Goal: Task Accomplishment & Management: Use online tool/utility

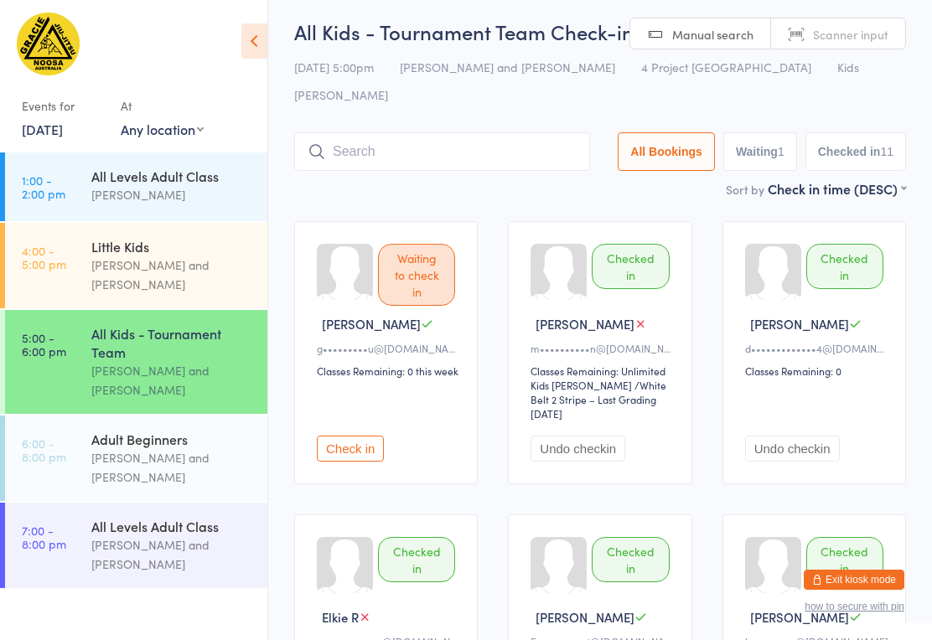
click at [127, 462] on div "[PERSON_NAME] and [PERSON_NAME]" at bounding box center [172, 467] width 162 height 39
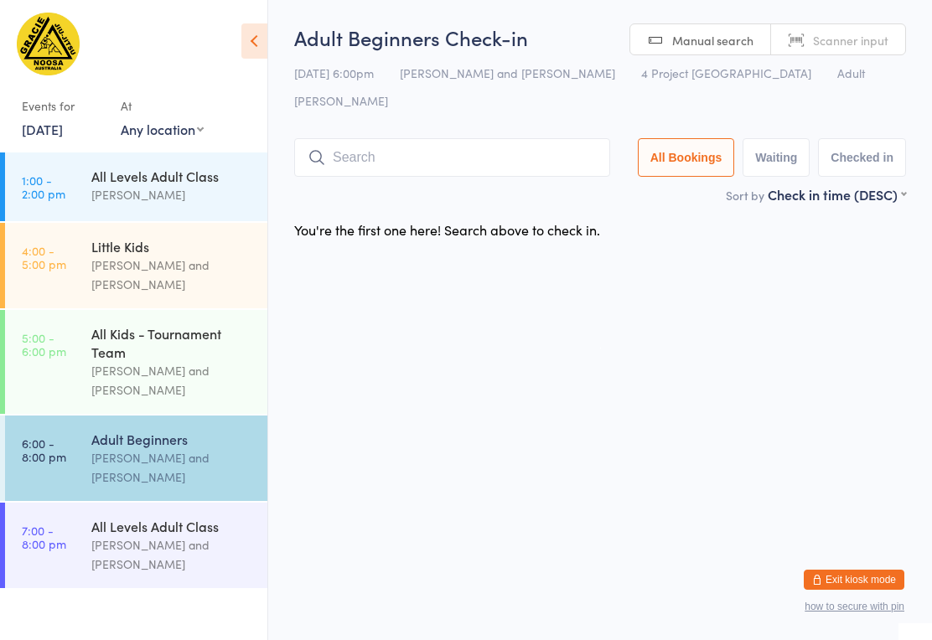
click at [821, 250] on html "You have now entered Kiosk Mode. Members will be able to check themselves in us…" at bounding box center [466, 320] width 932 height 640
click at [478, 138] on input "search" at bounding box center [452, 157] width 316 height 39
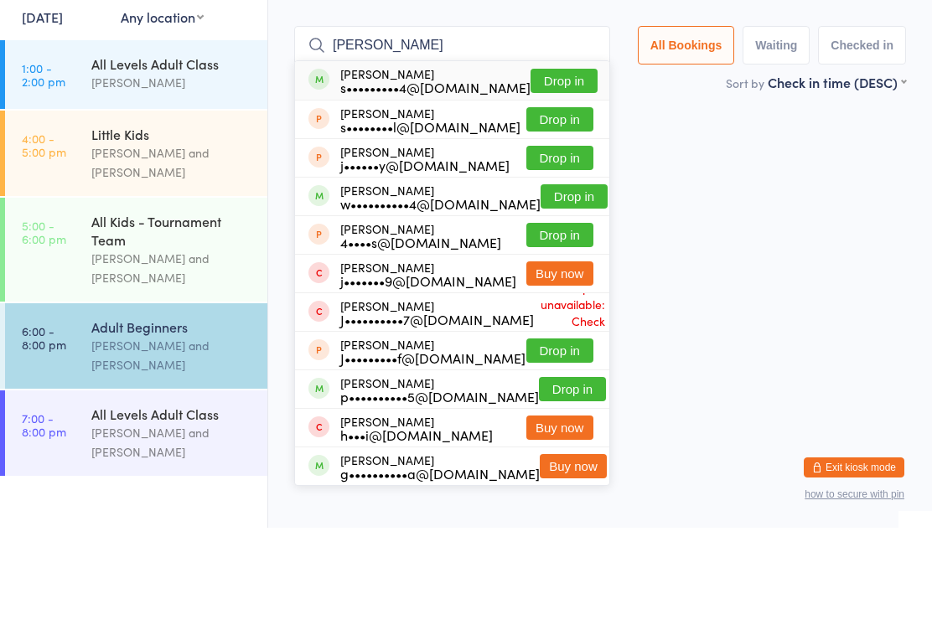
type input "[PERSON_NAME]"
click at [560, 297] on button "Drop in" at bounding box center [573, 309] width 67 height 24
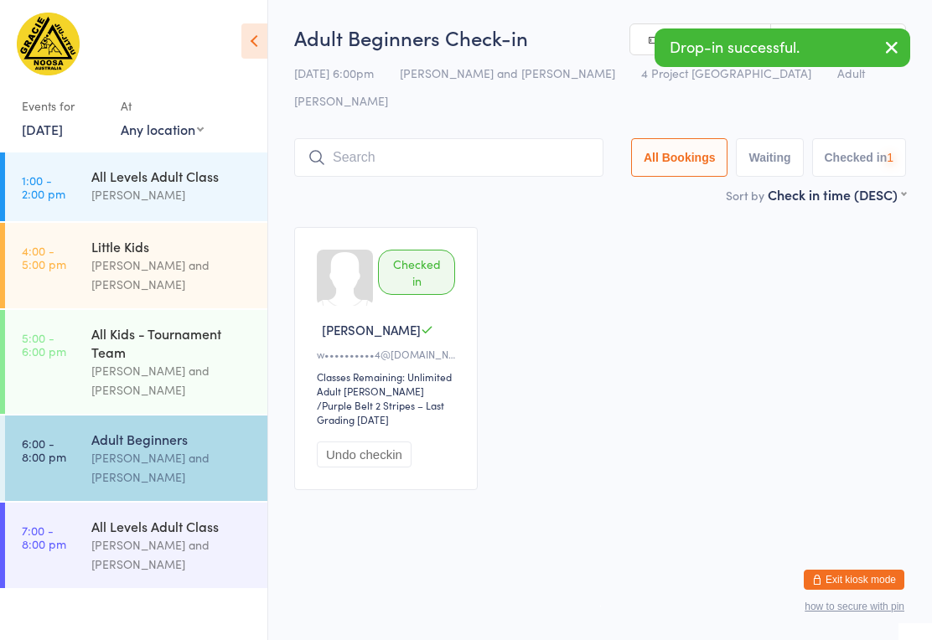
click at [473, 138] on input "search" at bounding box center [448, 157] width 309 height 39
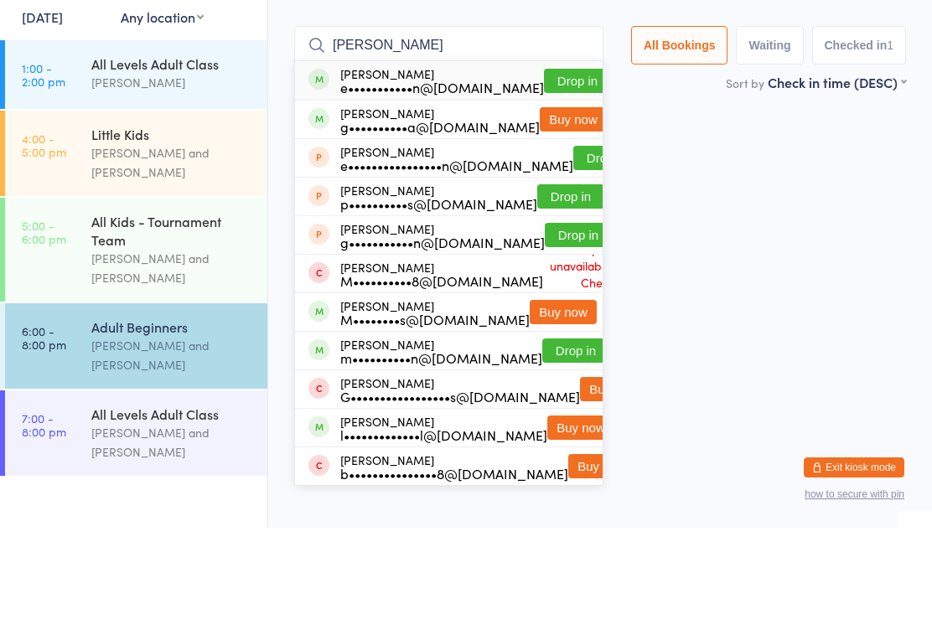
type input "[PERSON_NAME]"
click at [544, 181] on button "Drop in" at bounding box center [577, 193] width 67 height 24
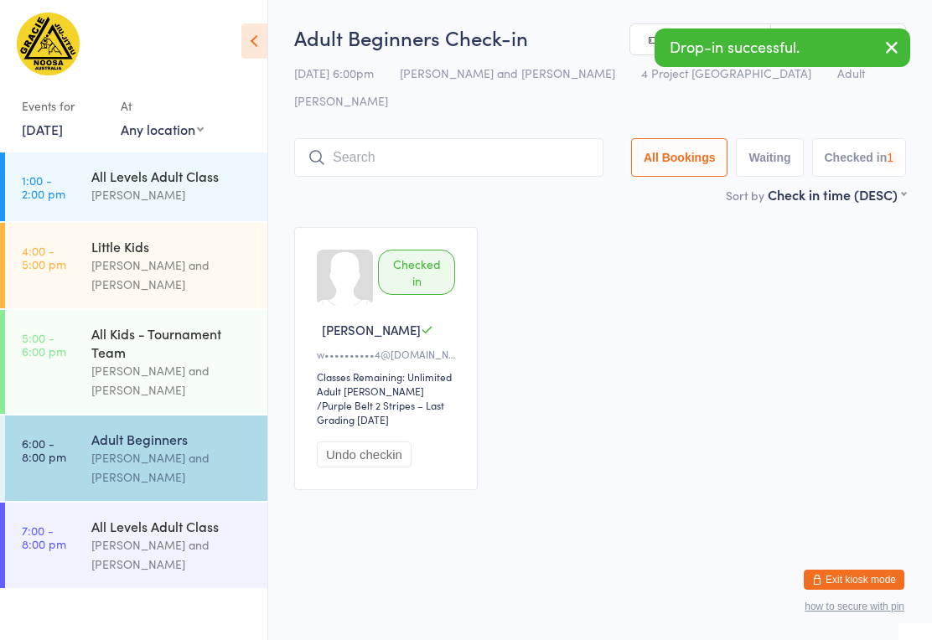
click at [403, 138] on input "search" at bounding box center [448, 157] width 309 height 39
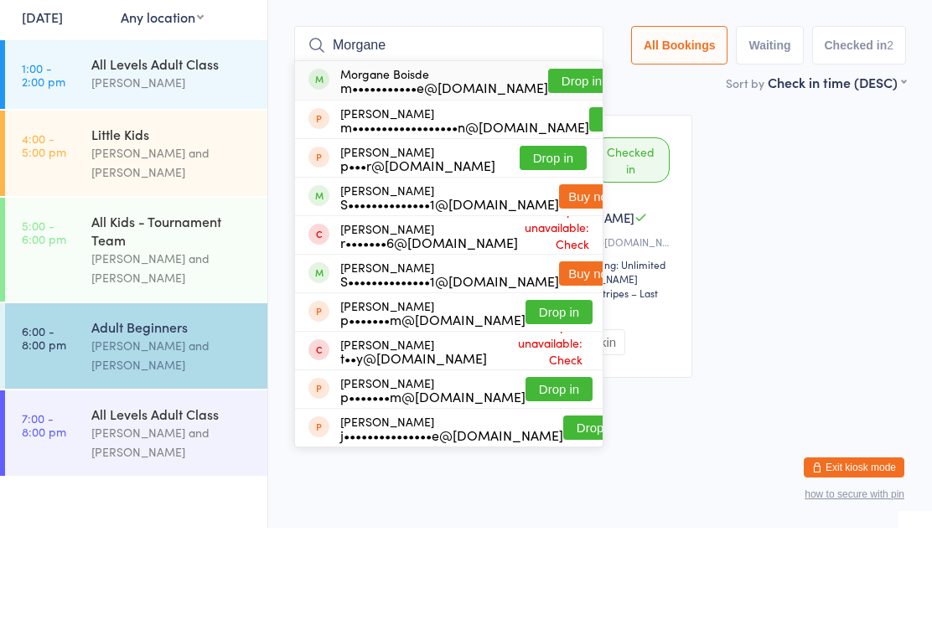
type input "Morgane"
click at [548, 181] on button "Drop in" at bounding box center [581, 193] width 67 height 24
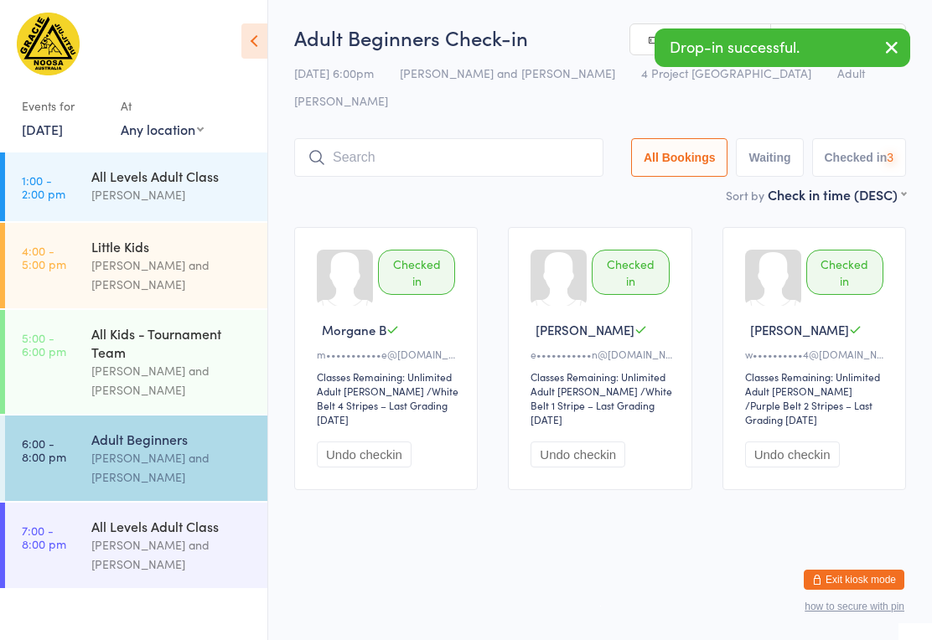
click at [446, 138] on input "search" at bounding box center [448, 157] width 309 height 39
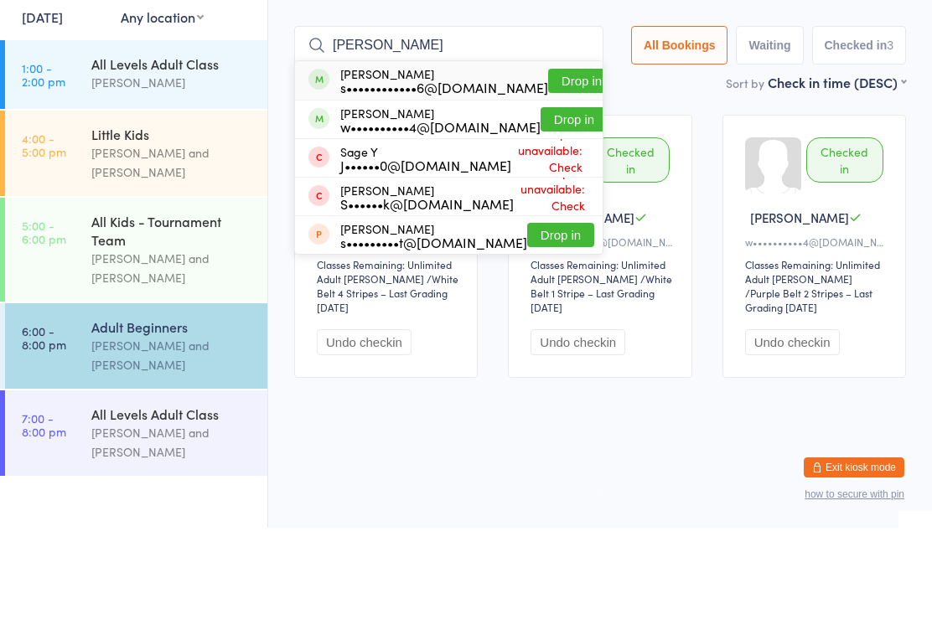
type input "[PERSON_NAME]"
click at [548, 181] on button "Drop in" at bounding box center [581, 193] width 67 height 24
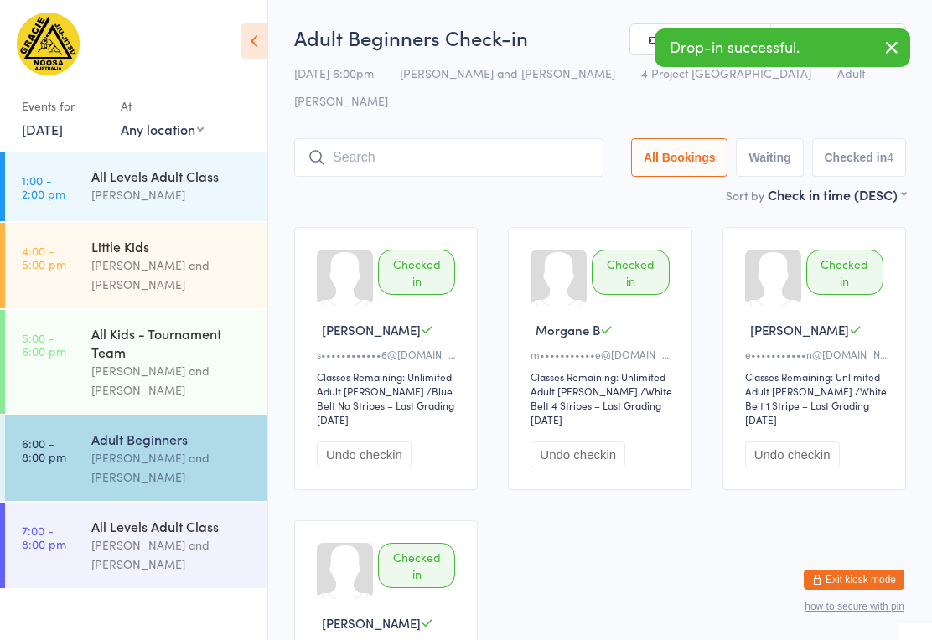
click at [452, 147] on input "search" at bounding box center [448, 157] width 309 height 39
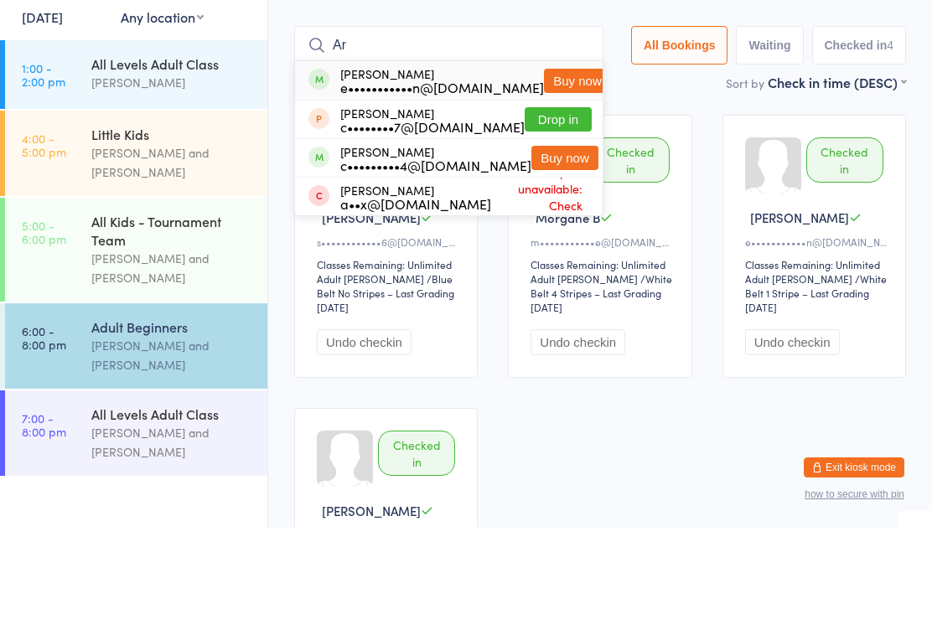
type input "A"
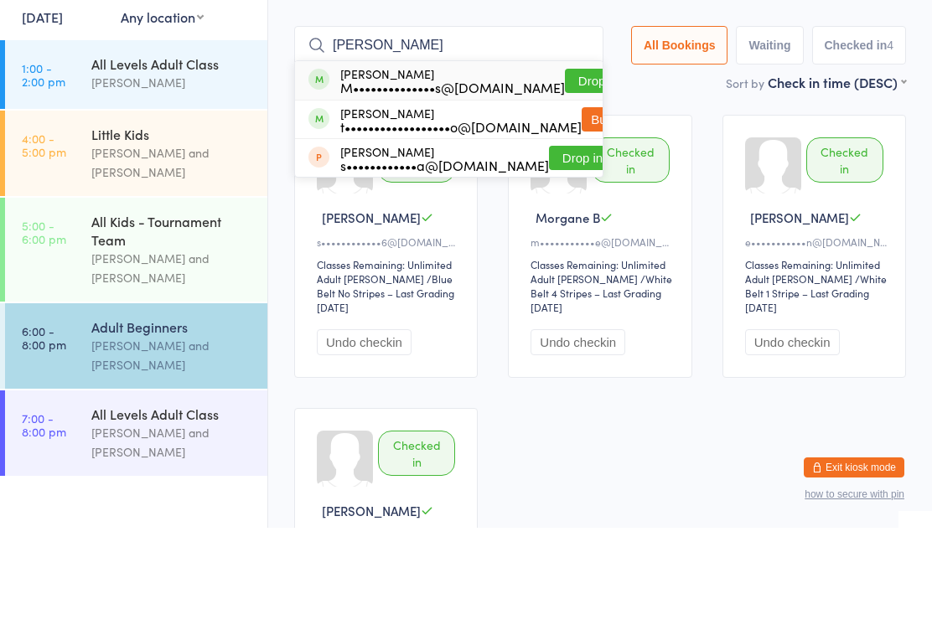
type input "[PERSON_NAME]"
click at [565, 181] on button "Drop in" at bounding box center [598, 193] width 67 height 24
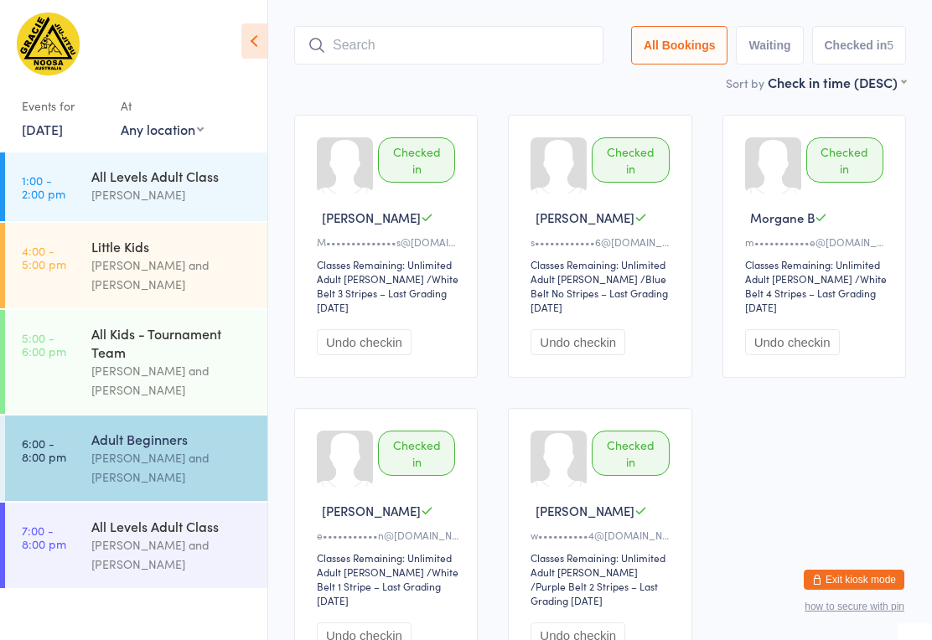
click at [478, 26] on input "search" at bounding box center [448, 45] width 309 height 39
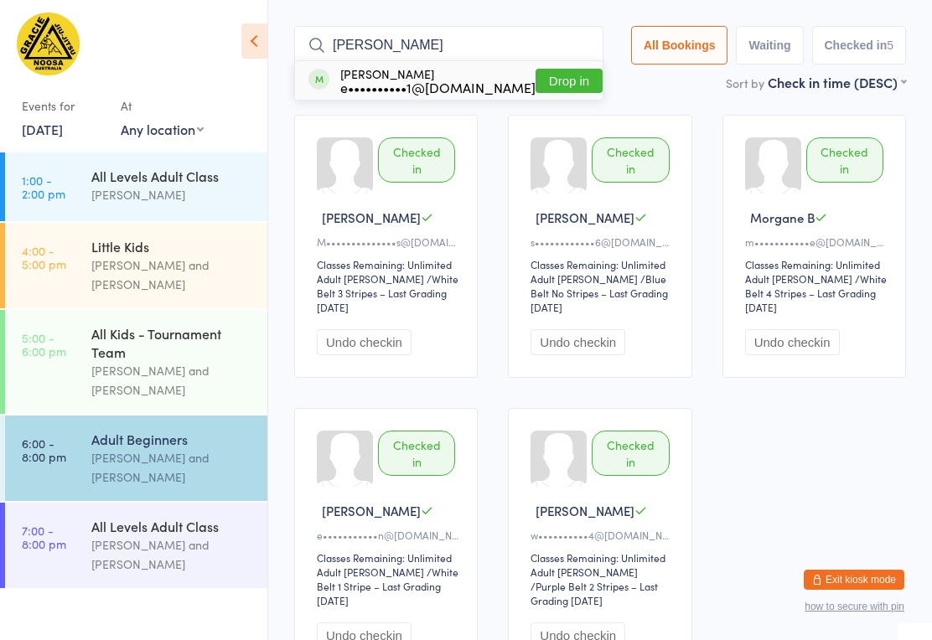
type input "[PERSON_NAME]"
click at [545, 69] on button "Drop in" at bounding box center [568, 81] width 67 height 24
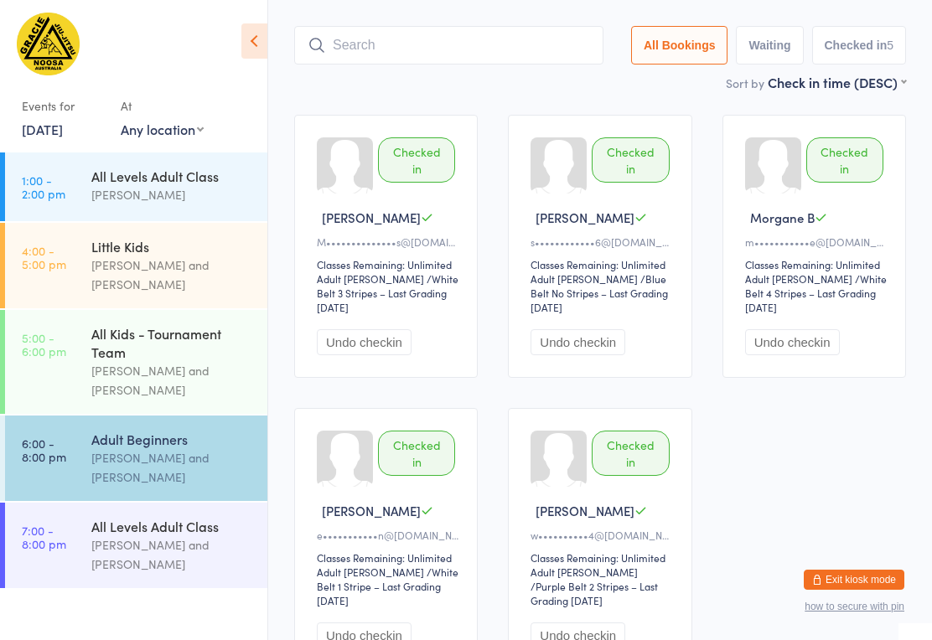
click at [415, 26] on input "search" at bounding box center [448, 45] width 309 height 39
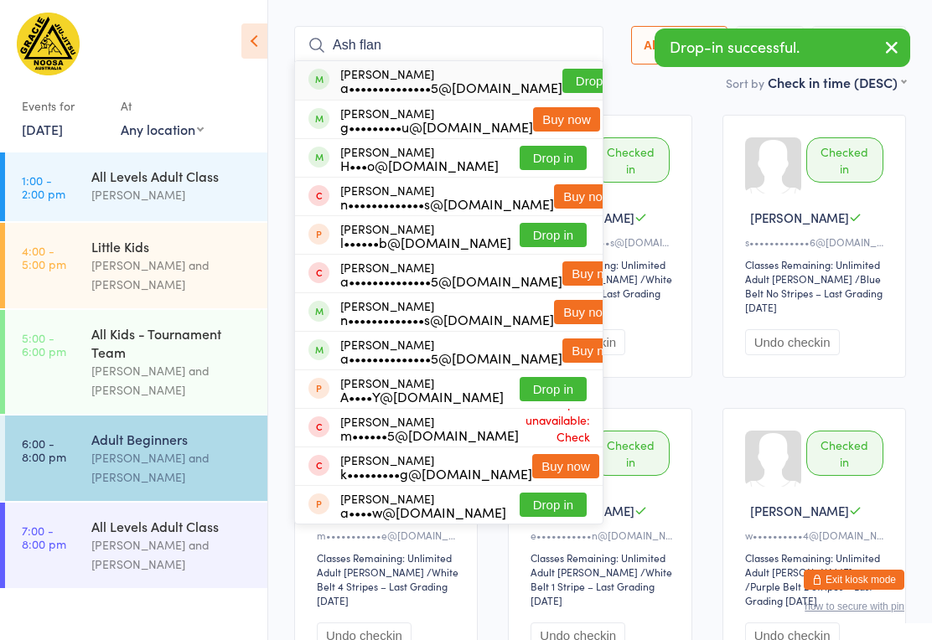
type input "Ash flan"
click at [562, 69] on button "Drop in" at bounding box center [595, 81] width 67 height 24
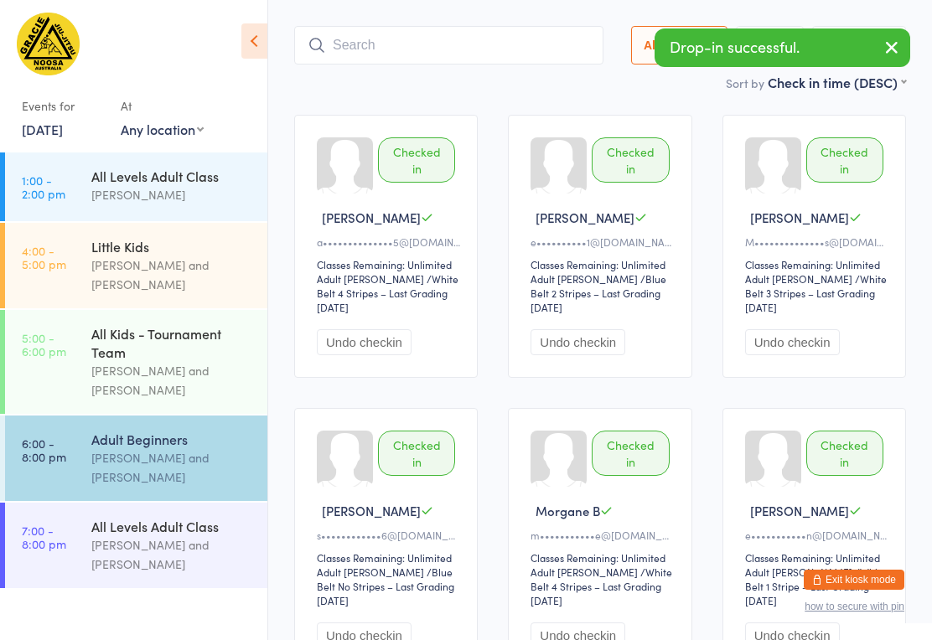
click at [398, 34] on input "search" at bounding box center [448, 45] width 309 height 39
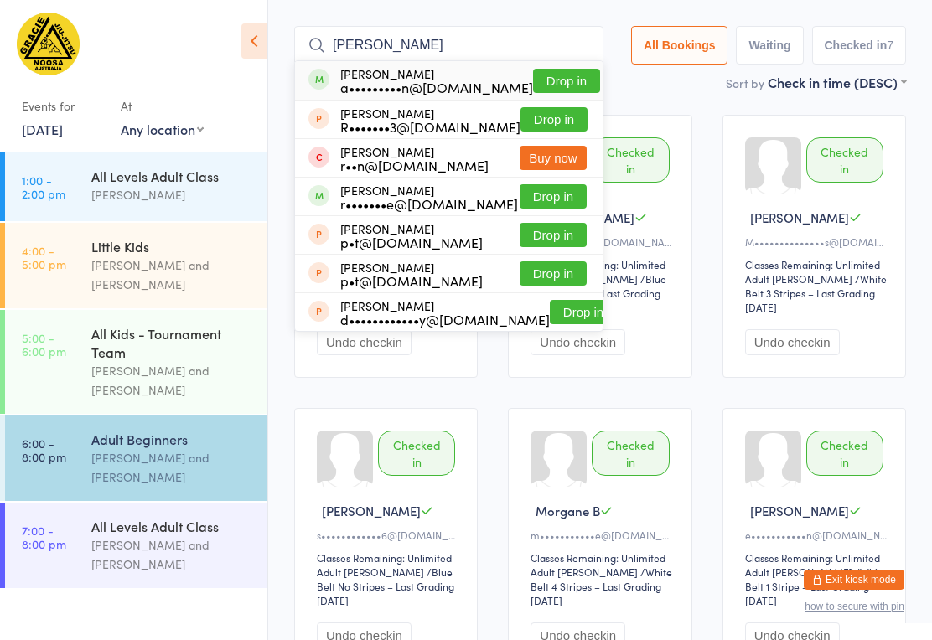
type input "[PERSON_NAME]"
click at [545, 69] on button "Drop in" at bounding box center [566, 81] width 67 height 24
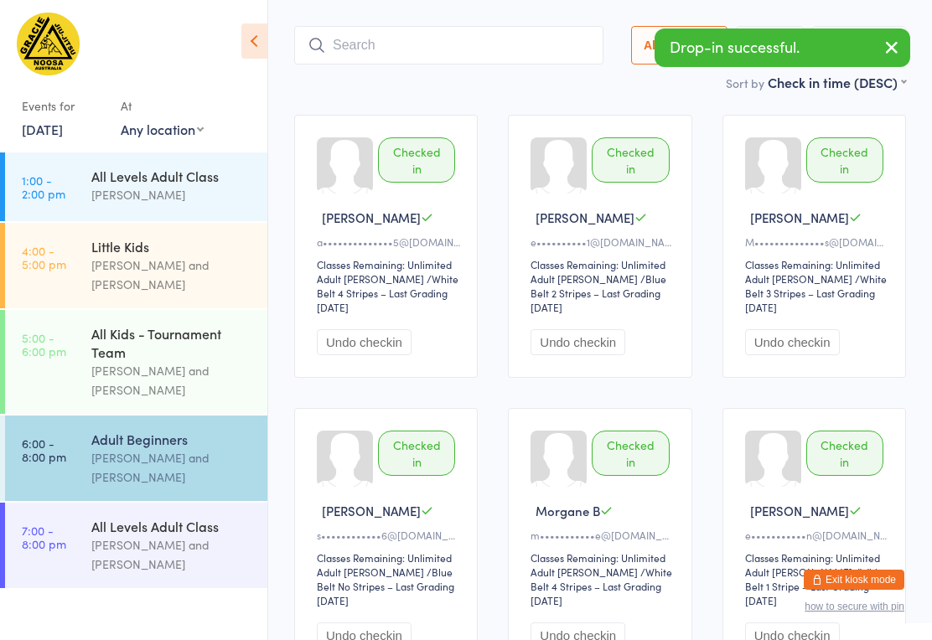
click at [381, 26] on input "search" at bounding box center [448, 45] width 309 height 39
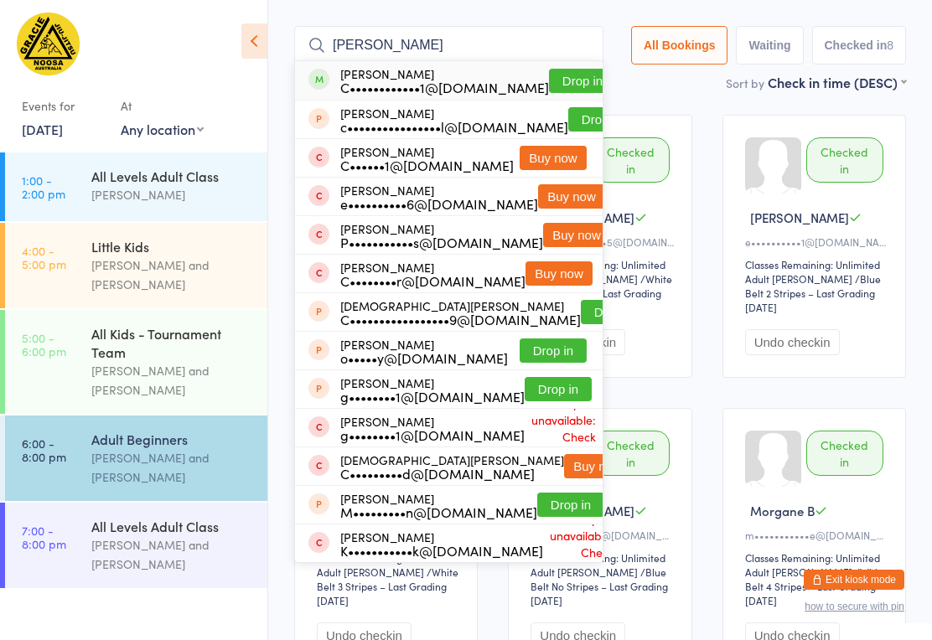
type input "[PERSON_NAME]"
click at [565, 69] on button "Drop in" at bounding box center [582, 81] width 67 height 24
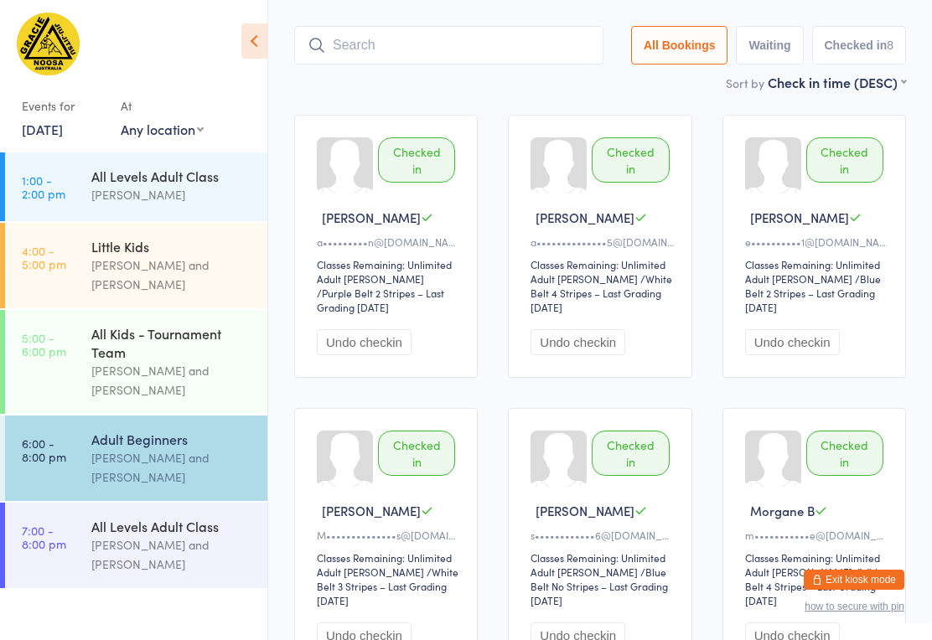
click at [435, 30] on input "search" at bounding box center [448, 45] width 309 height 39
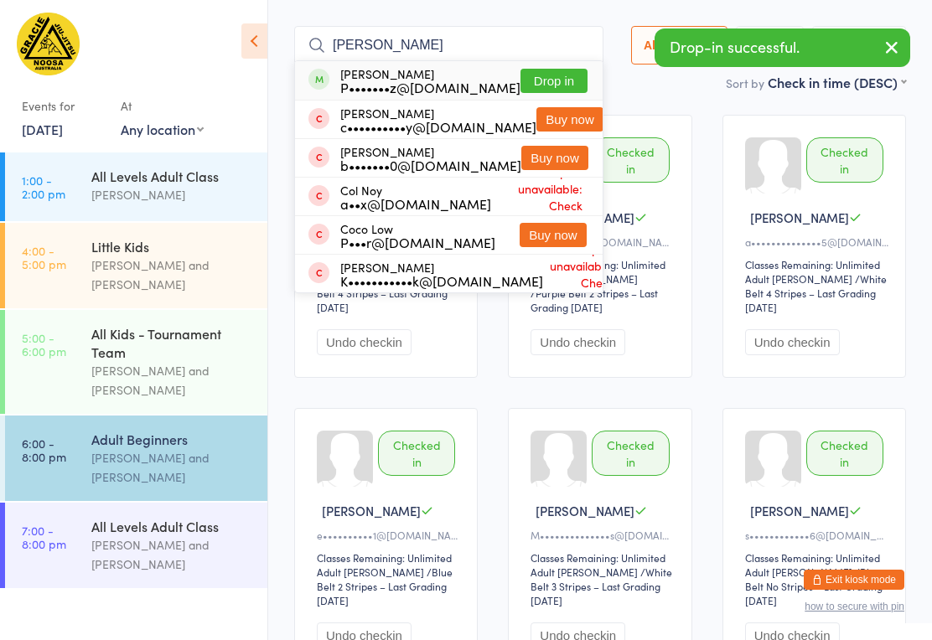
type input "[PERSON_NAME]"
click at [562, 69] on button "Drop in" at bounding box center [553, 81] width 67 height 24
